Goal: Information Seeking & Learning: Learn about a topic

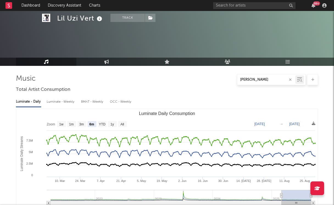
select select "6m"
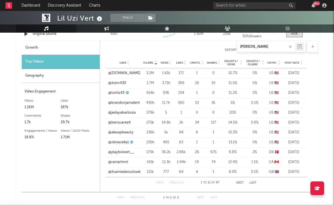
click at [252, 10] on div "99 +" at bounding box center [270, 5] width 115 height 11
click at [252, 6] on input "text" at bounding box center [254, 5] width 82 height 7
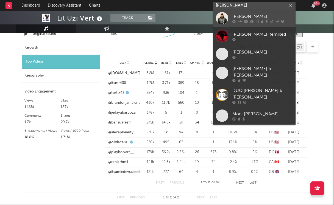
type input "[PERSON_NAME]"
click at [256, 16] on div "[PERSON_NAME]" at bounding box center [262, 16] width 60 height 7
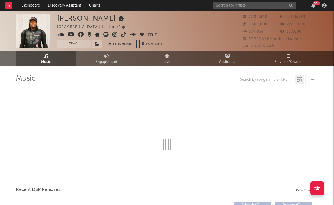
select select "6m"
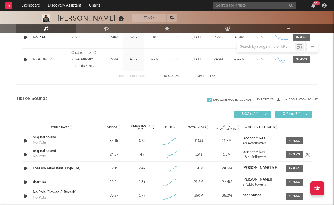
scroll to position [334, 0]
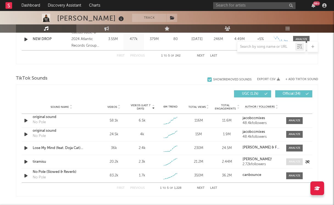
click at [287, 161] on span at bounding box center [294, 161] width 16 height 7
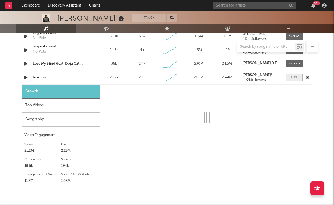
select select "1w"
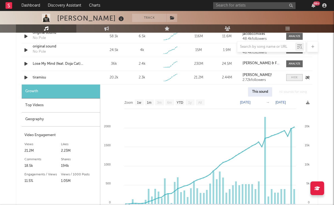
scroll to position [422, 0]
